Goal: Download file/media

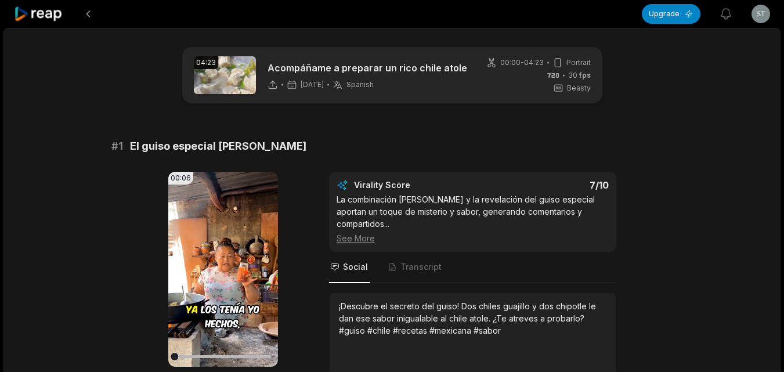
scroll to position [58, 0]
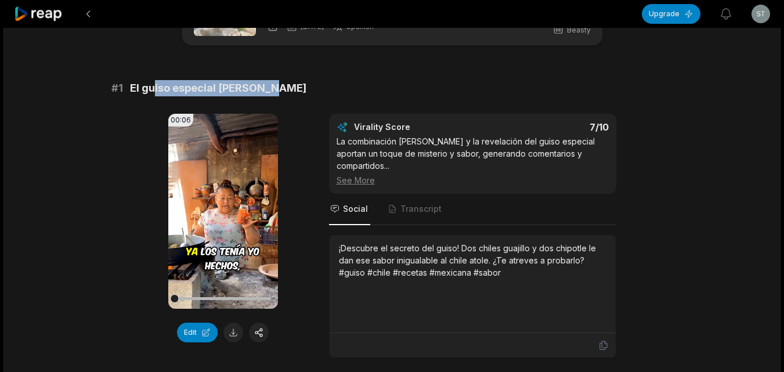
click at [295, 96] on div "# 1 El guiso especial [PERSON_NAME]" at bounding box center [392, 88] width 562 height 16
drag, startPoint x: 169, startPoint y: 89, endPoint x: 130, endPoint y: 88, distance: 39.5
click at [130, 88] on span "El guiso especial [PERSON_NAME]" at bounding box center [218, 88] width 176 height 16
click at [229, 333] on button at bounding box center [233, 333] width 20 height 20
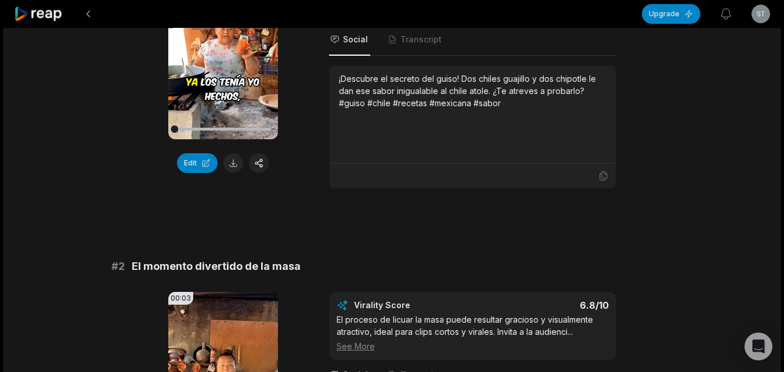
scroll to position [232, 0]
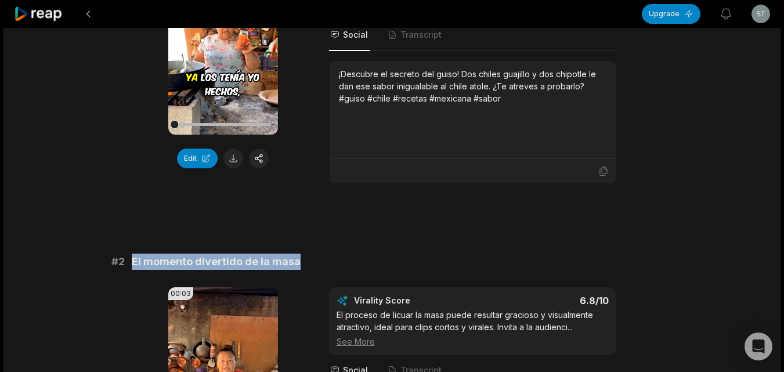
drag, startPoint x: 297, startPoint y: 243, endPoint x: 131, endPoint y: 255, distance: 166.4
click at [131, 255] on div "# 2 El momento divertido de la masa" at bounding box center [392, 262] width 562 height 16
copy span "El momento divertido de la masa"
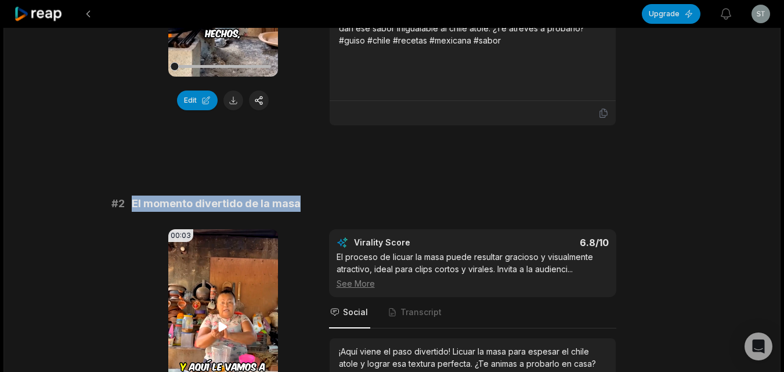
scroll to position [406, 0]
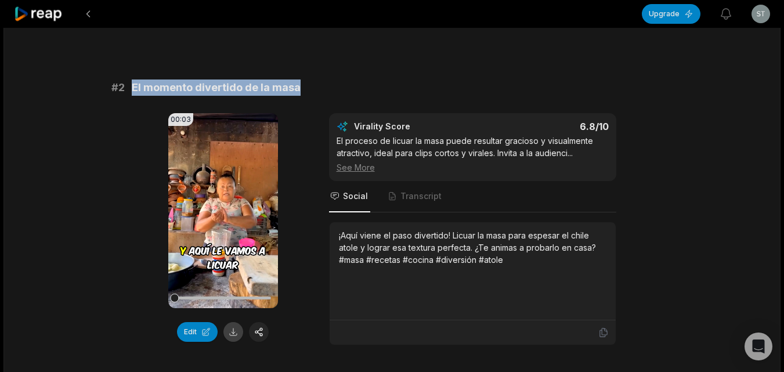
click at [232, 323] on button at bounding box center [233, 332] width 20 height 20
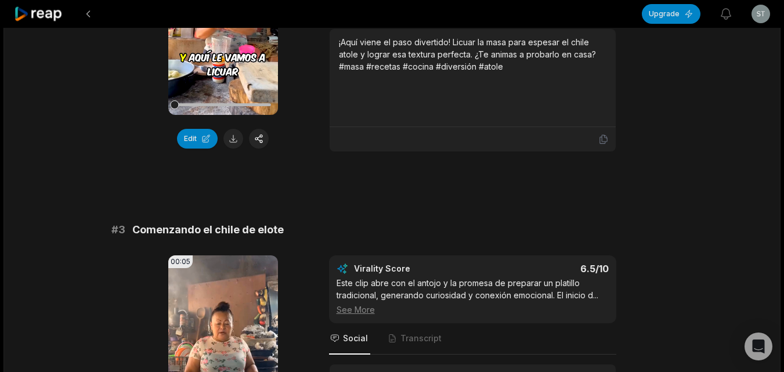
scroll to position [638, 0]
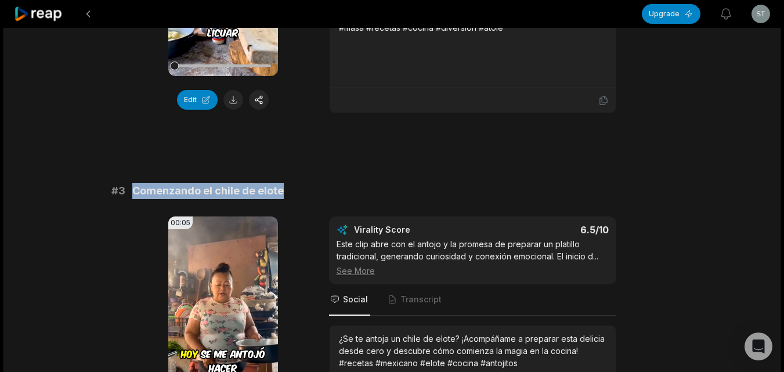
drag, startPoint x: 283, startPoint y: 179, endPoint x: 127, endPoint y: 187, distance: 155.7
click at [131, 186] on div "# 3 Comenzando el chile de elote" at bounding box center [392, 191] width 562 height 16
copy span "Comenzando el chile de elote"
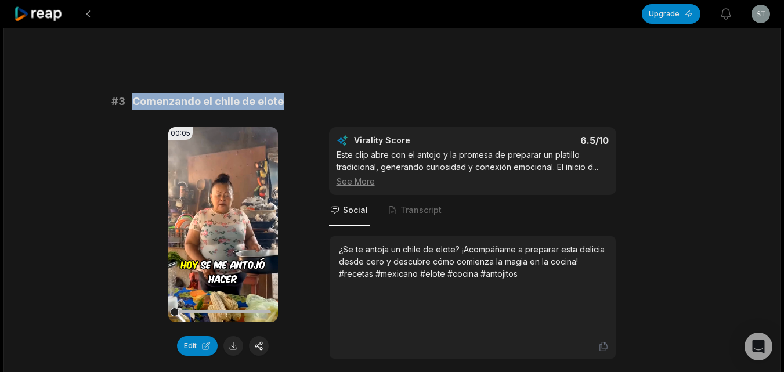
scroll to position [870, 0]
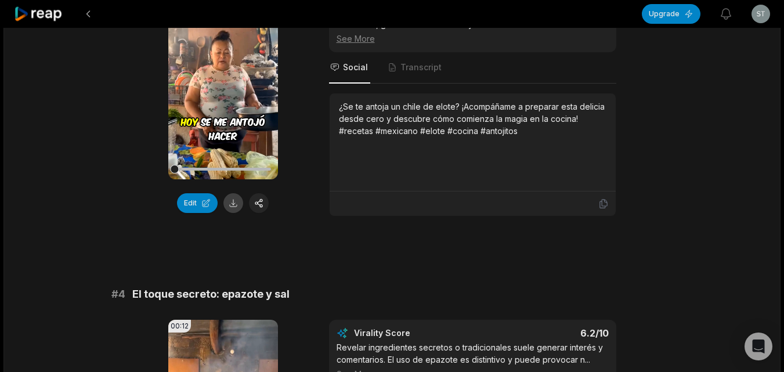
click at [231, 193] on button at bounding box center [233, 203] width 20 height 20
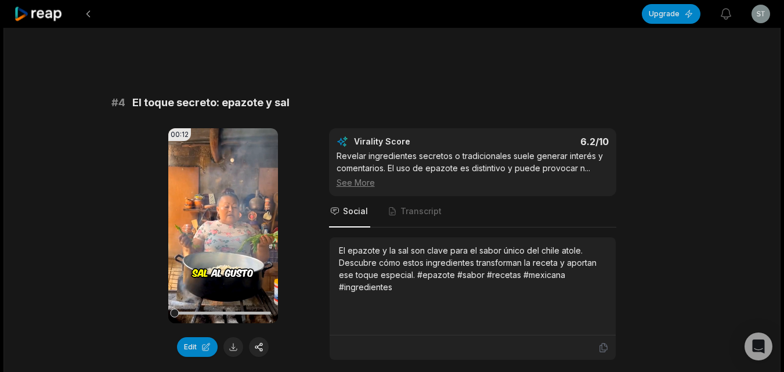
scroll to position [1102, 0]
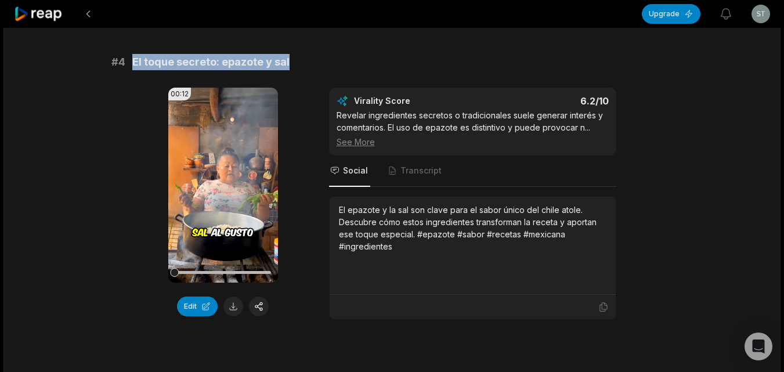
drag, startPoint x: 288, startPoint y: 52, endPoint x: 132, endPoint y: 53, distance: 156.7
click at [133, 54] on div "# 4 El toque secreto: epazote y sal" at bounding box center [392, 62] width 562 height 16
copy span "El toque secreto: epazote y sal"
click at [231, 296] on button at bounding box center [233, 306] width 20 height 20
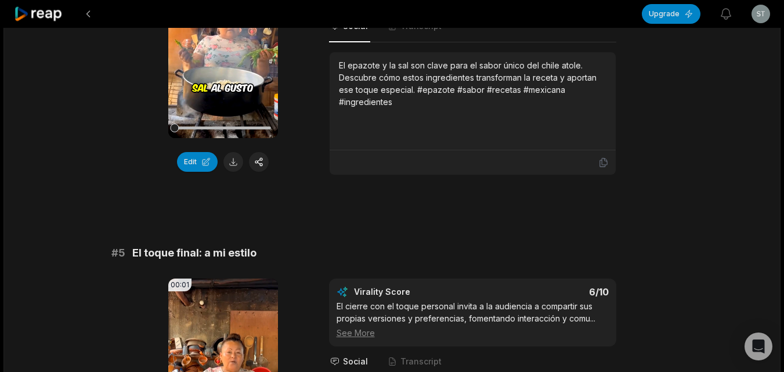
scroll to position [1276, 0]
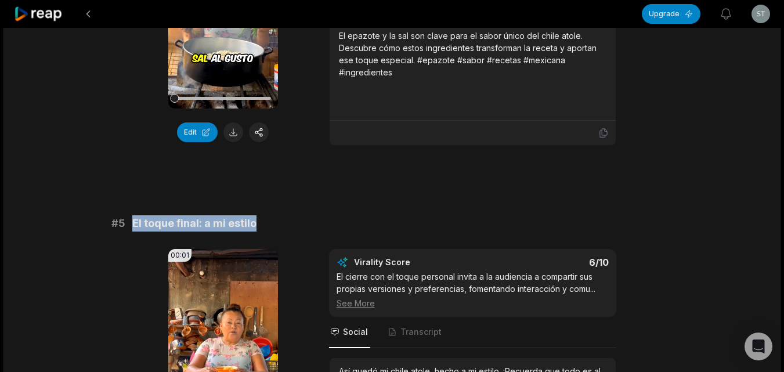
drag, startPoint x: 259, startPoint y: 211, endPoint x: 133, endPoint y: 214, distance: 125.9
click at [133, 215] on div "# 5 El toque final: a mi estilo" at bounding box center [392, 223] width 562 height 16
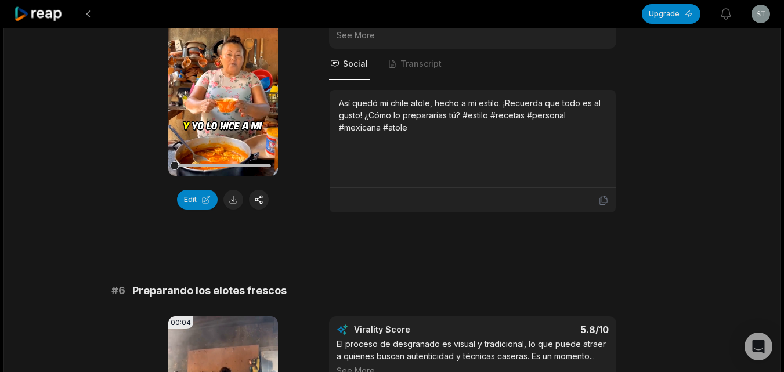
scroll to position [1625, 0]
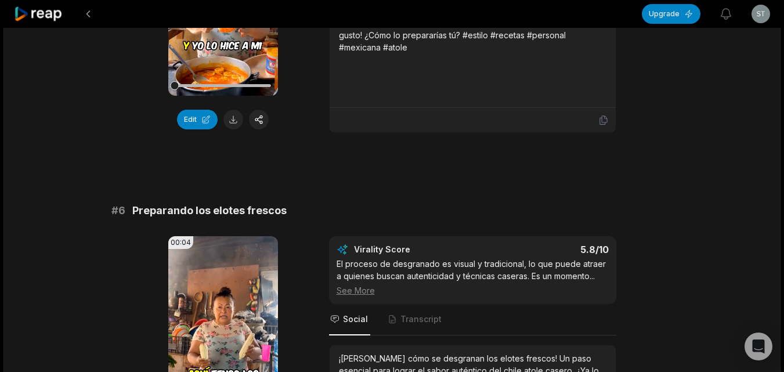
drag, startPoint x: 280, startPoint y: 198, endPoint x: 274, endPoint y: 200, distance: 6.2
click at [274, 202] on span "Preparando los elotes frescos" at bounding box center [209, 210] width 154 height 16
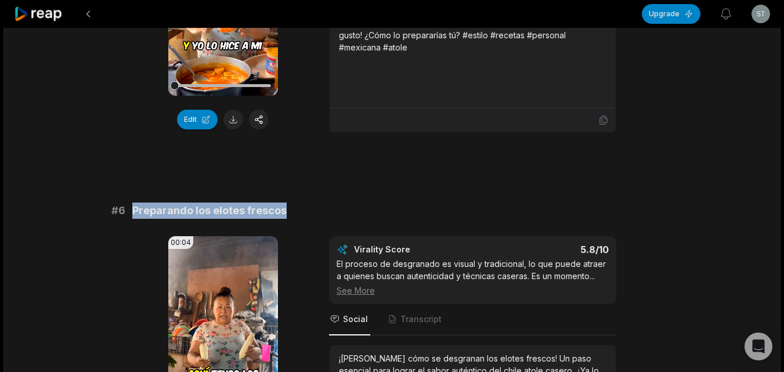
drag, startPoint x: 273, startPoint y: 201, endPoint x: 129, endPoint y: 205, distance: 144.0
click at [133, 202] on div "# 6 Preparando los elotes frescos" at bounding box center [392, 210] width 562 height 16
copy span "Preparando los elotes frescos"
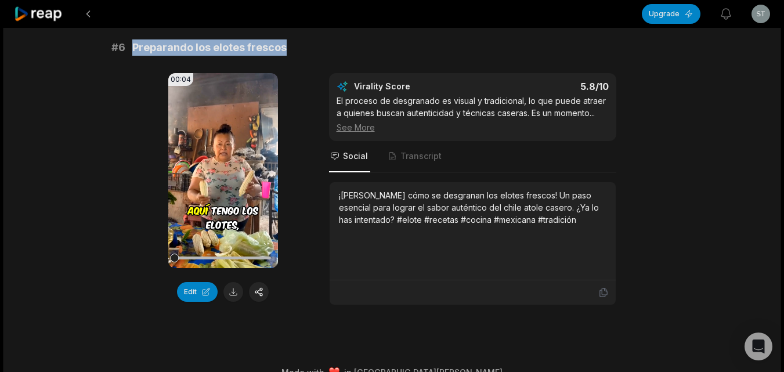
scroll to position [1796, 0]
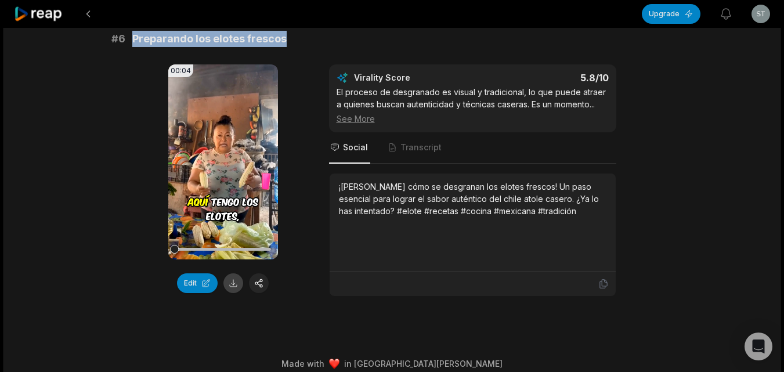
click at [230, 273] on button at bounding box center [233, 283] width 20 height 20
click at [89, 13] on button at bounding box center [88, 13] width 21 height 21
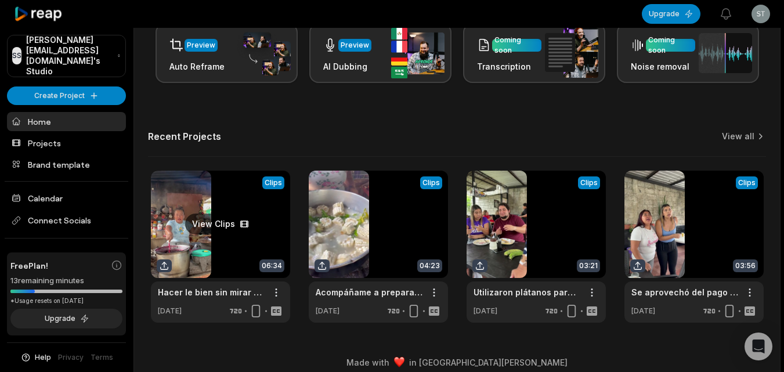
scroll to position [285, 0]
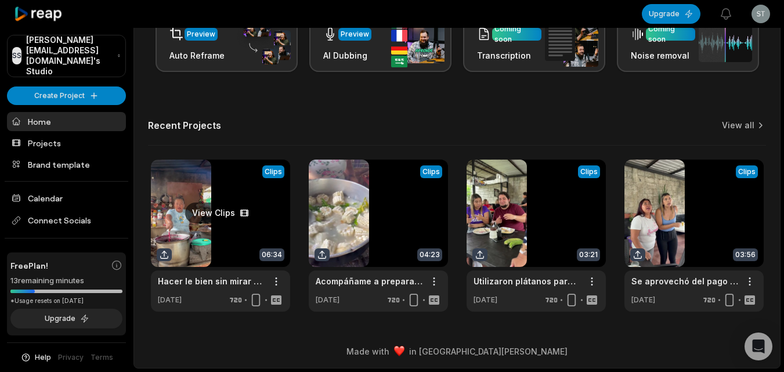
click at [249, 229] on link at bounding box center [220, 236] width 139 height 152
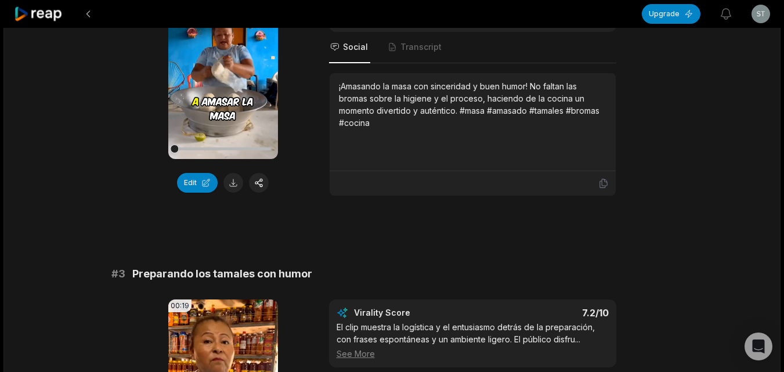
scroll to position [580, 0]
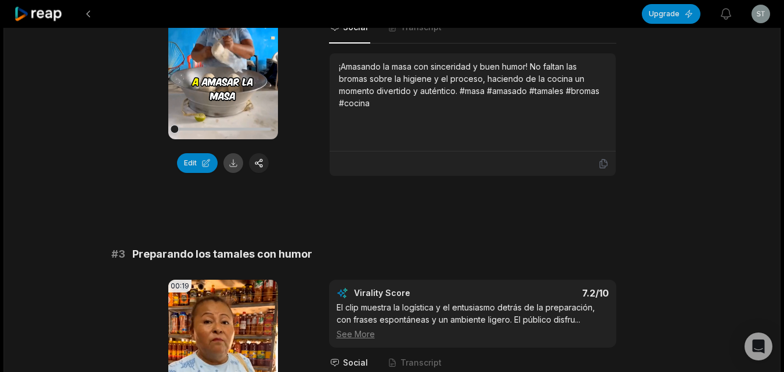
click at [226, 162] on button at bounding box center [233, 163] width 20 height 20
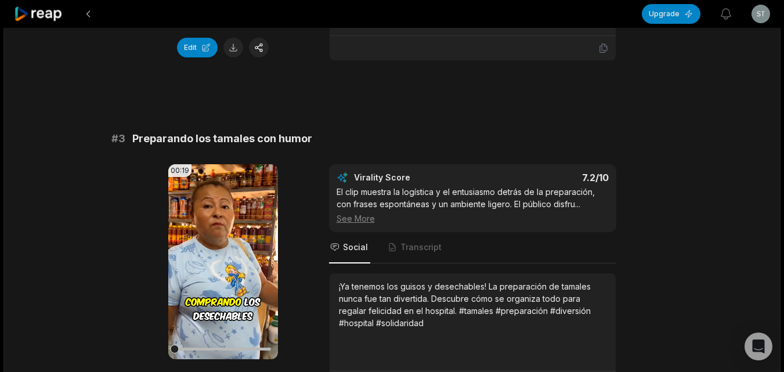
scroll to position [696, 0]
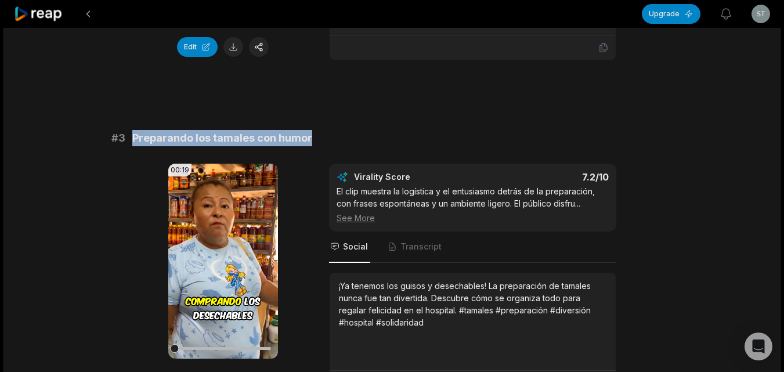
drag, startPoint x: 310, startPoint y: 139, endPoint x: 132, endPoint y: 142, distance: 177.6
click at [132, 142] on div "# 3 Preparando los tamales con humor" at bounding box center [392, 138] width 562 height 16
copy span "Preparando los tamales con humor"
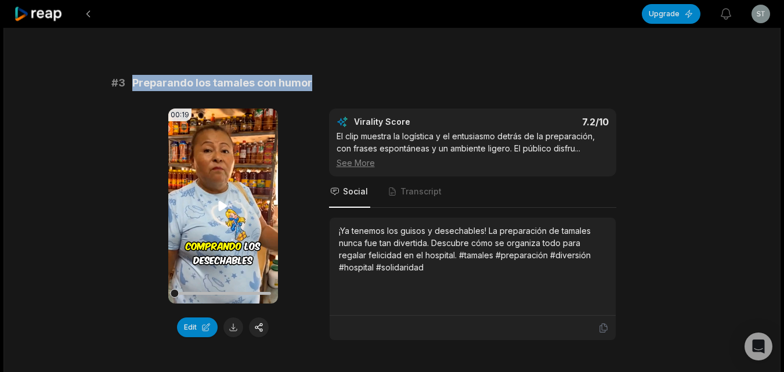
scroll to position [812, 0]
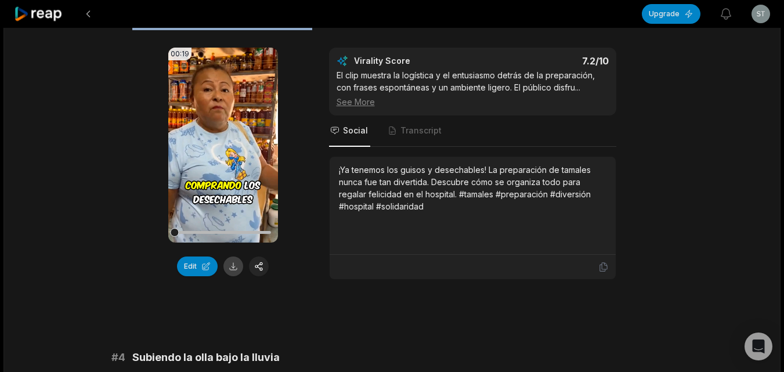
click at [231, 265] on button at bounding box center [233, 266] width 20 height 20
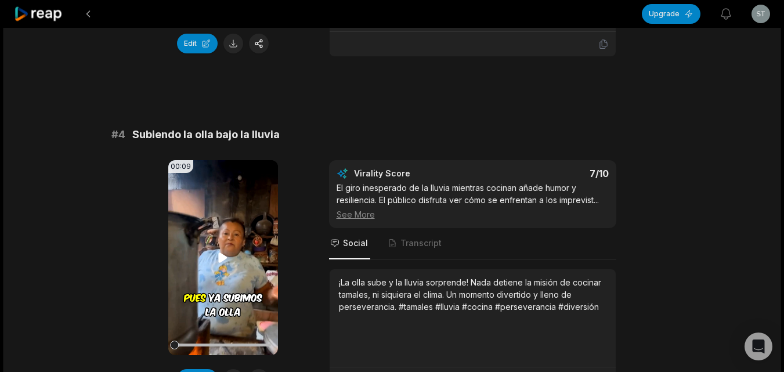
scroll to position [1044, 0]
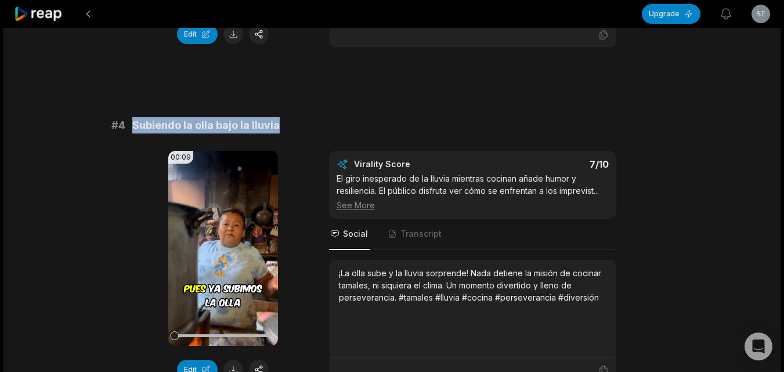
drag, startPoint x: 279, startPoint y: 126, endPoint x: 131, endPoint y: 126, distance: 148.5
click at [131, 126] on div "# 4 Subiendo la olla bajo la lluvia" at bounding box center [392, 125] width 562 height 16
copy span "Subiendo la olla bajo la lluvia"
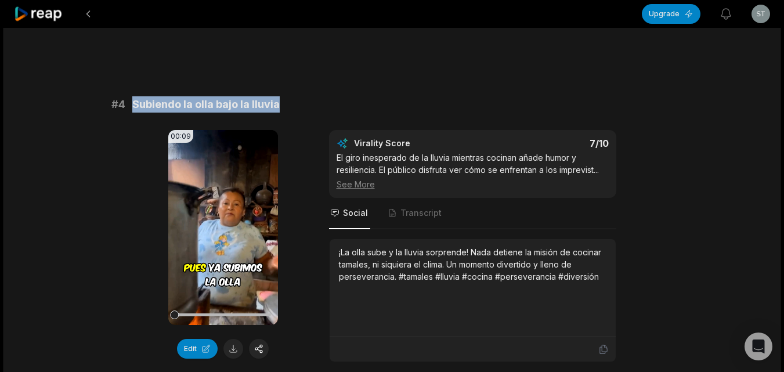
scroll to position [1102, 0]
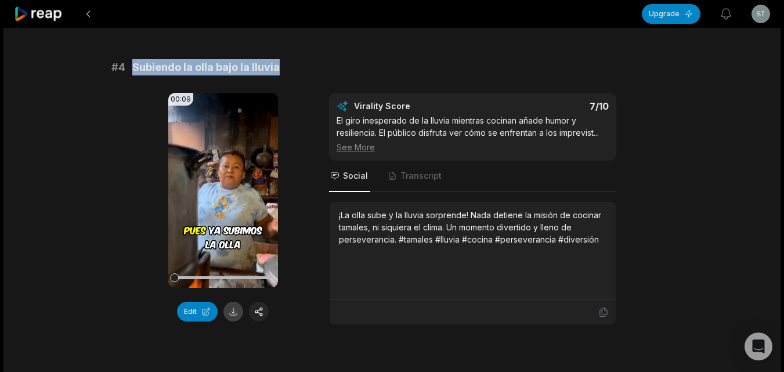
click at [233, 314] on button at bounding box center [233, 312] width 20 height 20
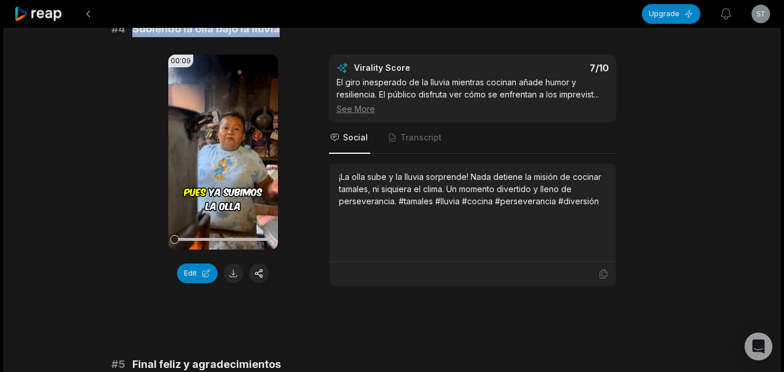
scroll to position [1276, 0]
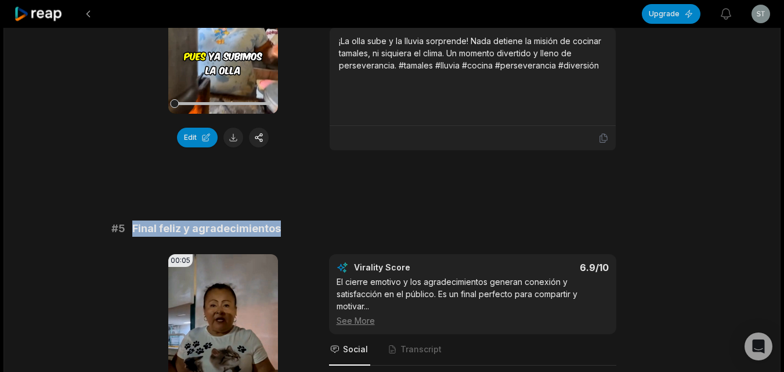
drag, startPoint x: 274, startPoint y: 230, endPoint x: 131, endPoint y: 226, distance: 143.9
click at [131, 226] on div "# 5 Final feliz y agradecimientos" at bounding box center [392, 228] width 562 height 16
copy span "Final feliz y agradecimientos"
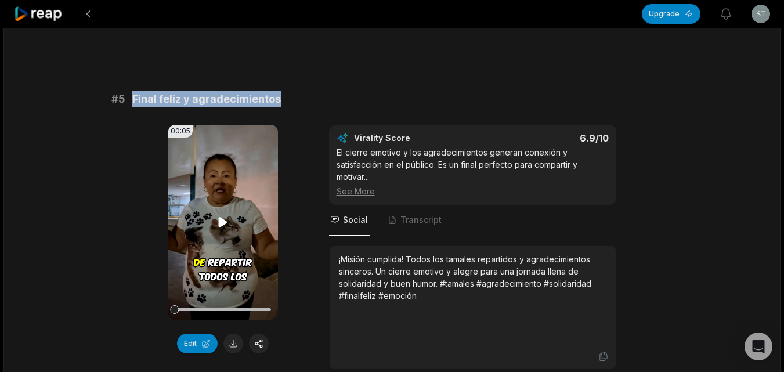
scroll to position [1450, 0]
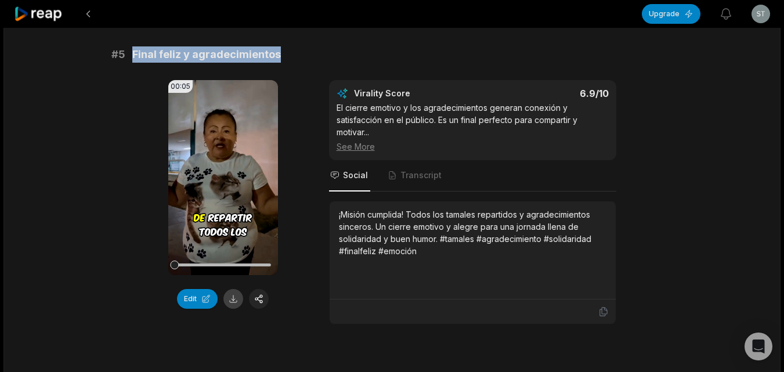
click at [230, 296] on button at bounding box center [233, 299] width 20 height 20
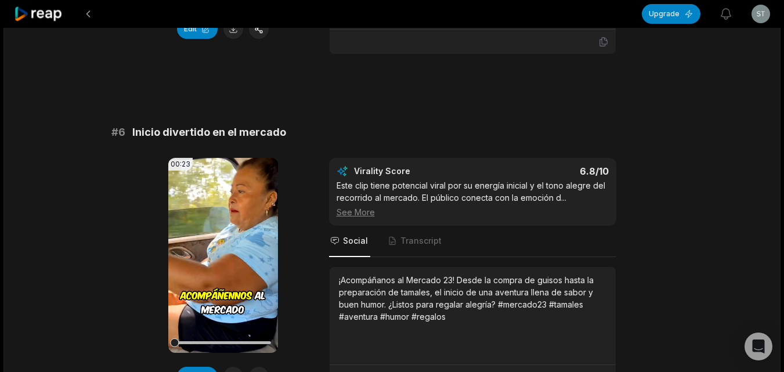
scroll to position [1741, 0]
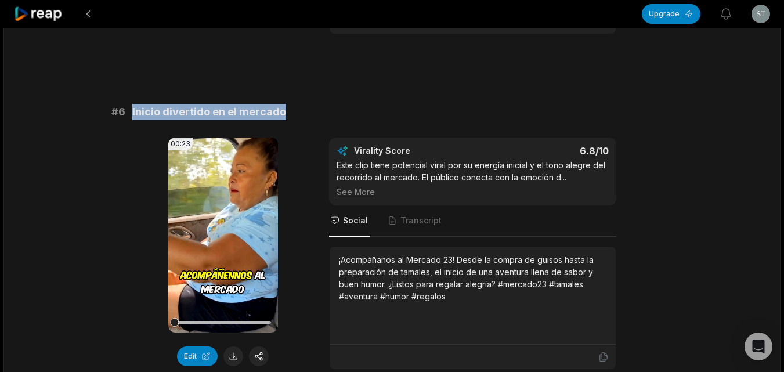
drag, startPoint x: 280, startPoint y: 111, endPoint x: 128, endPoint y: 118, distance: 152.2
click at [128, 118] on div "# 6 Inicio divertido en el mercado" at bounding box center [392, 112] width 562 height 16
copy span "Inicio divertido en el mercado"
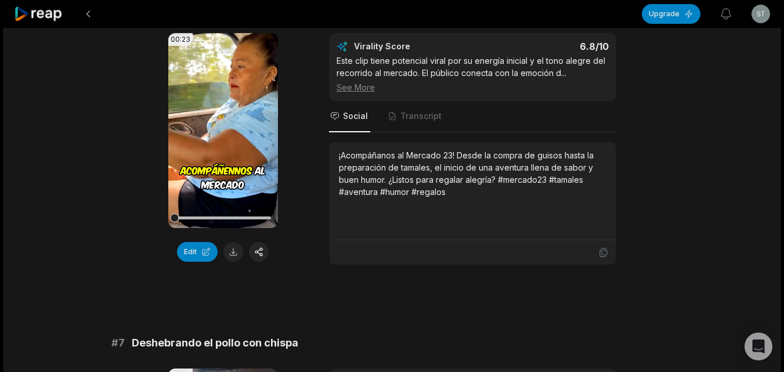
scroll to position [1857, 0]
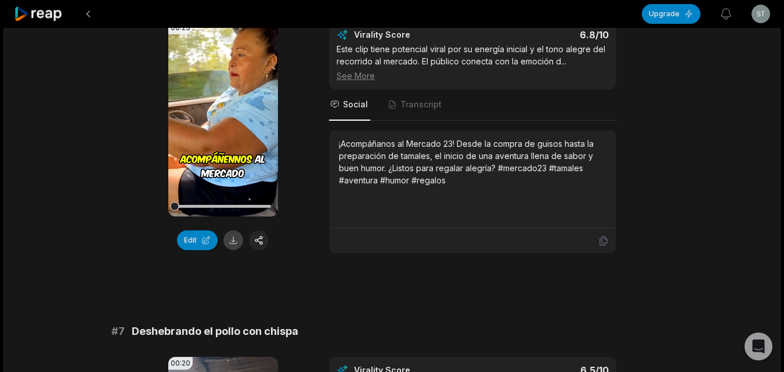
click at [236, 240] on button at bounding box center [233, 240] width 20 height 20
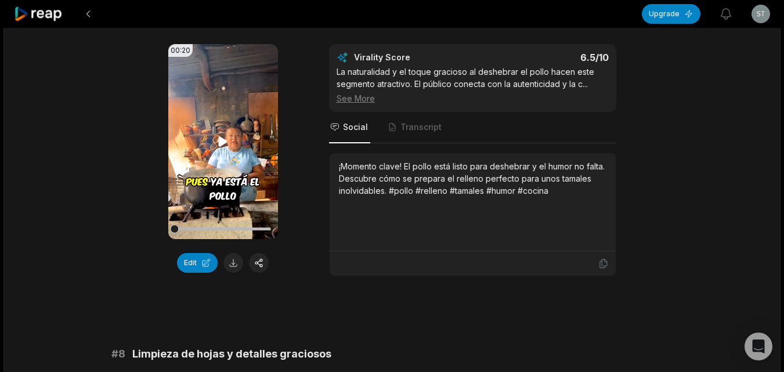
scroll to position [2089, 0]
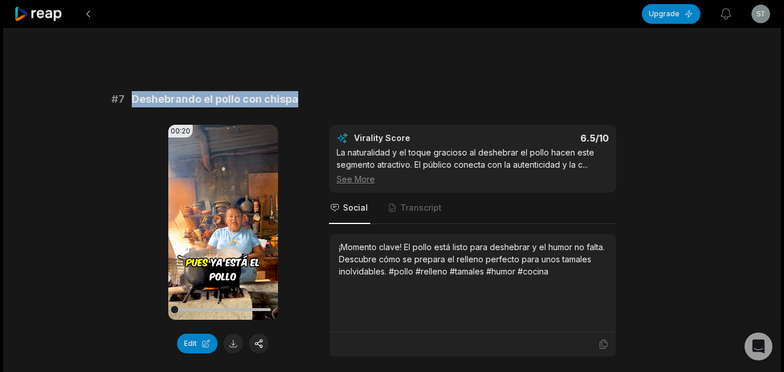
drag, startPoint x: 298, startPoint y: 95, endPoint x: 125, endPoint y: 100, distance: 173.6
click at [125, 100] on div "# 7 Deshebrando el pollo con chispa" at bounding box center [392, 99] width 562 height 16
copy div "Deshebrando el pollo con chispa"
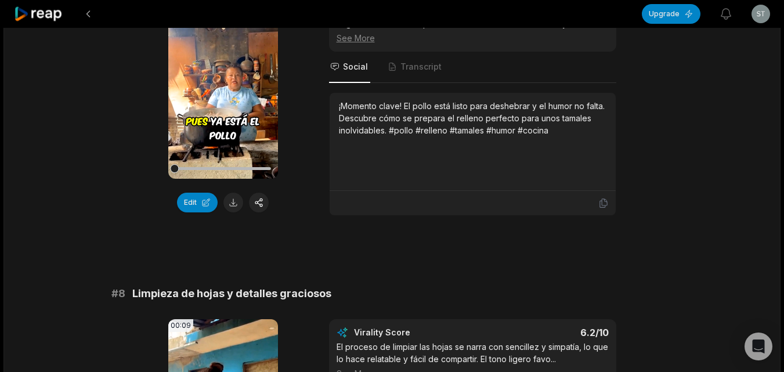
scroll to position [2263, 0]
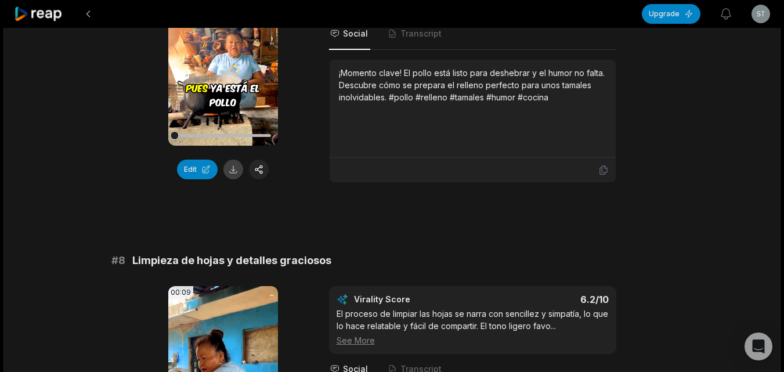
click at [233, 163] on button at bounding box center [233, 170] width 20 height 20
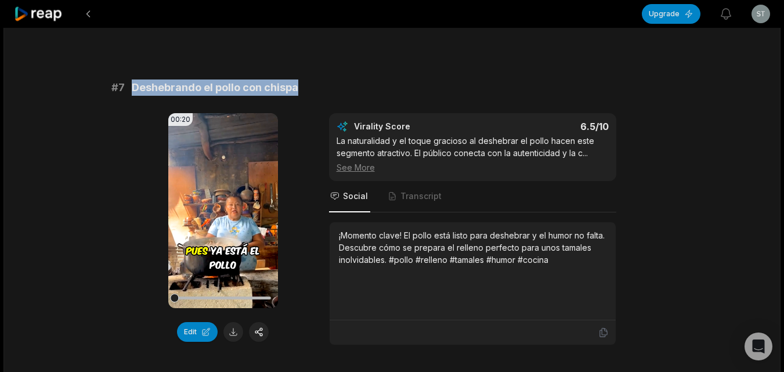
scroll to position [2089, 0]
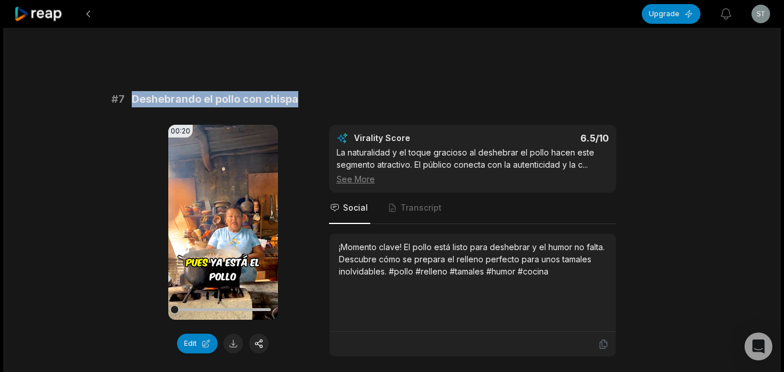
click at [341, 97] on div "# 7 Deshebrando el pollo con chispa" at bounding box center [392, 99] width 562 height 16
drag, startPoint x: 302, startPoint y: 100, endPoint x: 131, endPoint y: 98, distance: 171.2
click at [131, 98] on div "# 7 Deshebrando el pollo con chispa" at bounding box center [392, 99] width 562 height 16
copy span "Deshebrando el pollo con chispa"
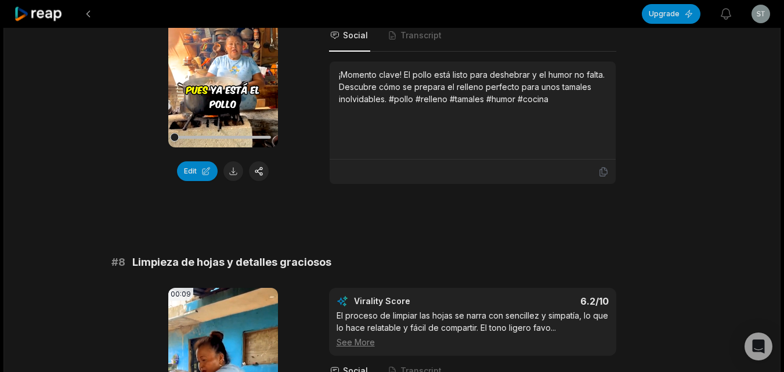
scroll to position [2263, 0]
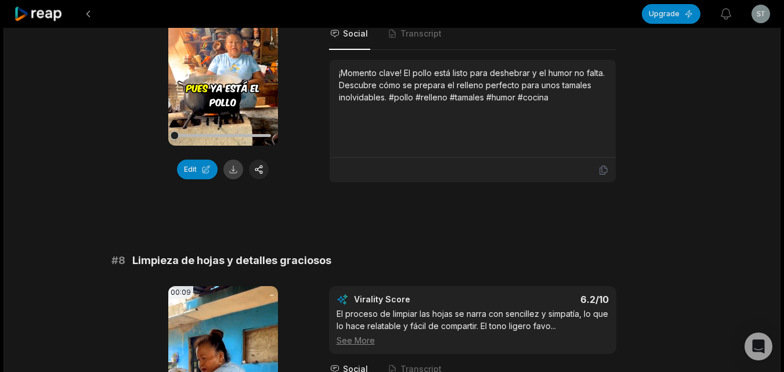
click at [233, 175] on button at bounding box center [233, 170] width 20 height 20
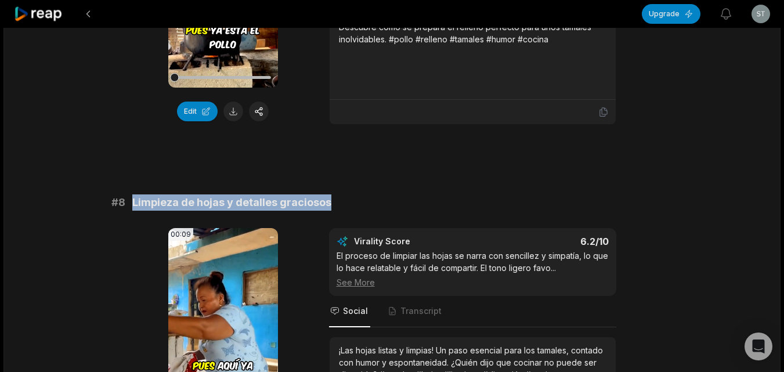
drag, startPoint x: 328, startPoint y: 204, endPoint x: 133, endPoint y: 203, distance: 195.5
click at [133, 207] on div "# 8 Limpieza de hojas y detalles graciosos" at bounding box center [392, 202] width 562 height 16
copy span "Limpieza de hojas y detalles graciosos"
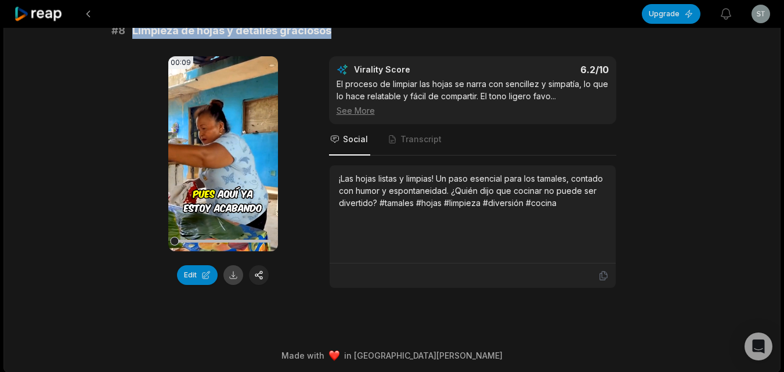
scroll to position [2497, 0]
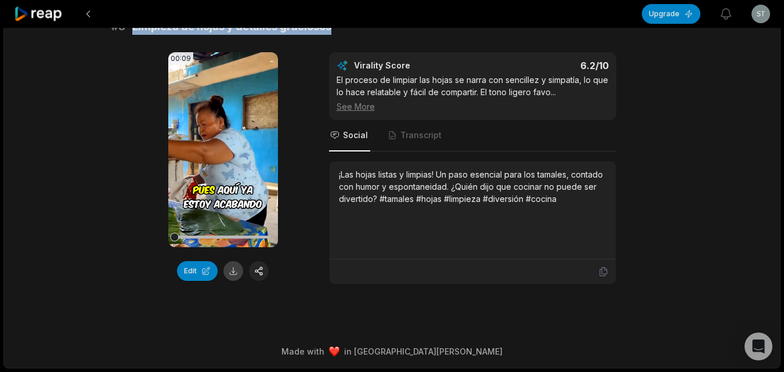
click at [230, 275] on button at bounding box center [233, 271] width 20 height 20
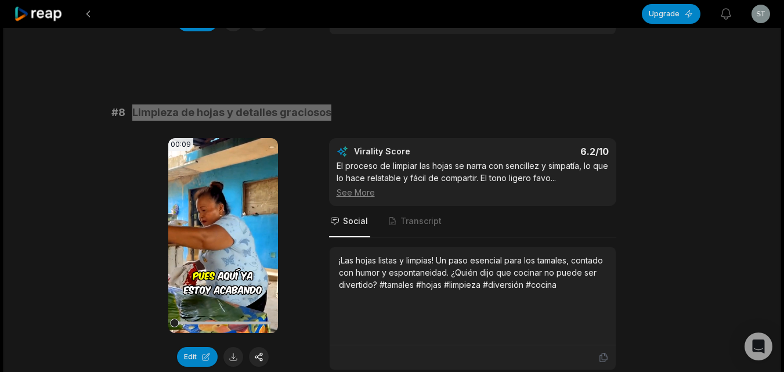
scroll to position [2381, 0]
